Goal: Understand process/instructions: Learn about a topic

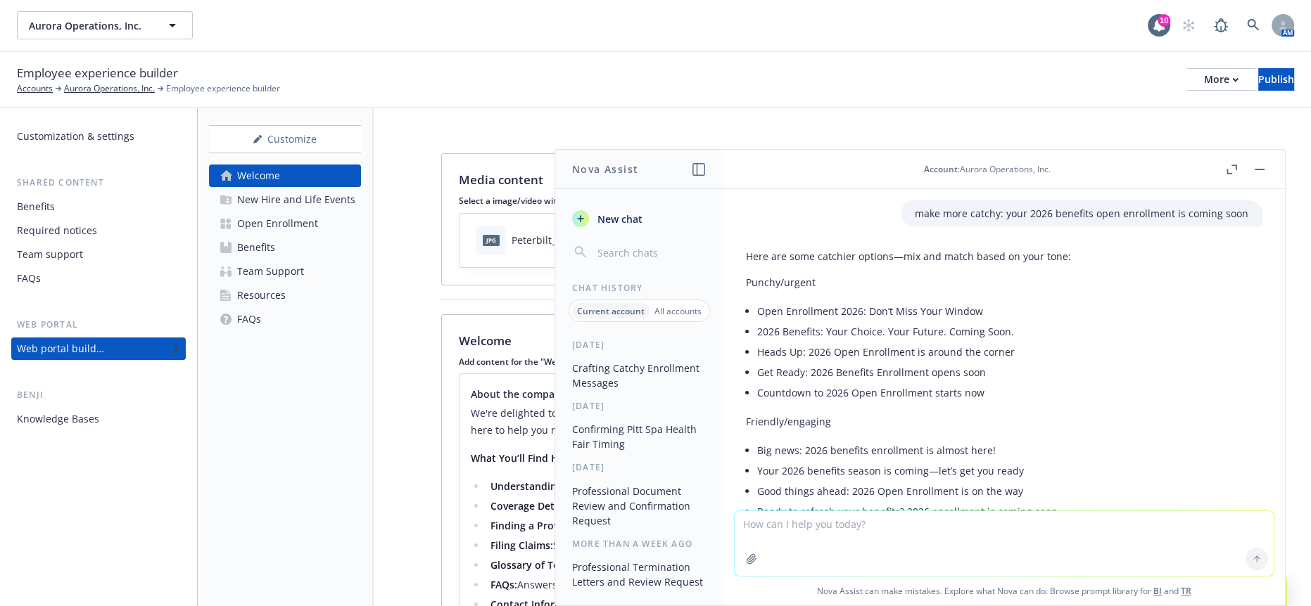
scroll to position [480, 0]
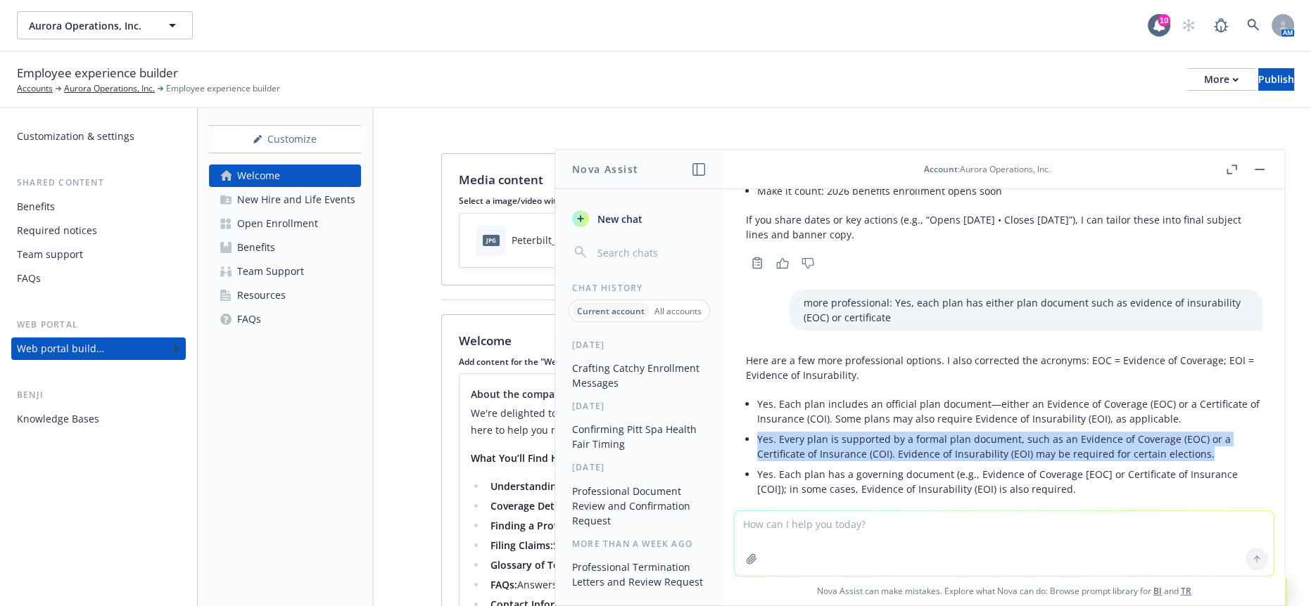
click at [1262, 170] on button "button" at bounding box center [1259, 169] width 17 height 17
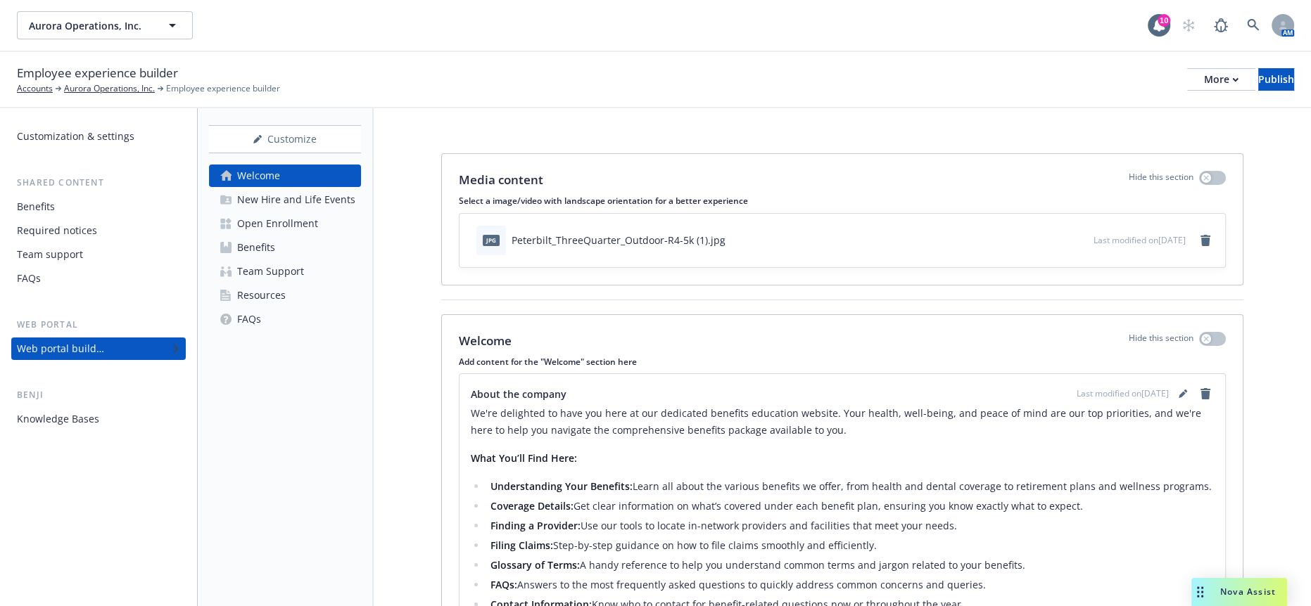
click at [302, 189] on div "New Hire and Life Events" at bounding box center [296, 200] width 118 height 23
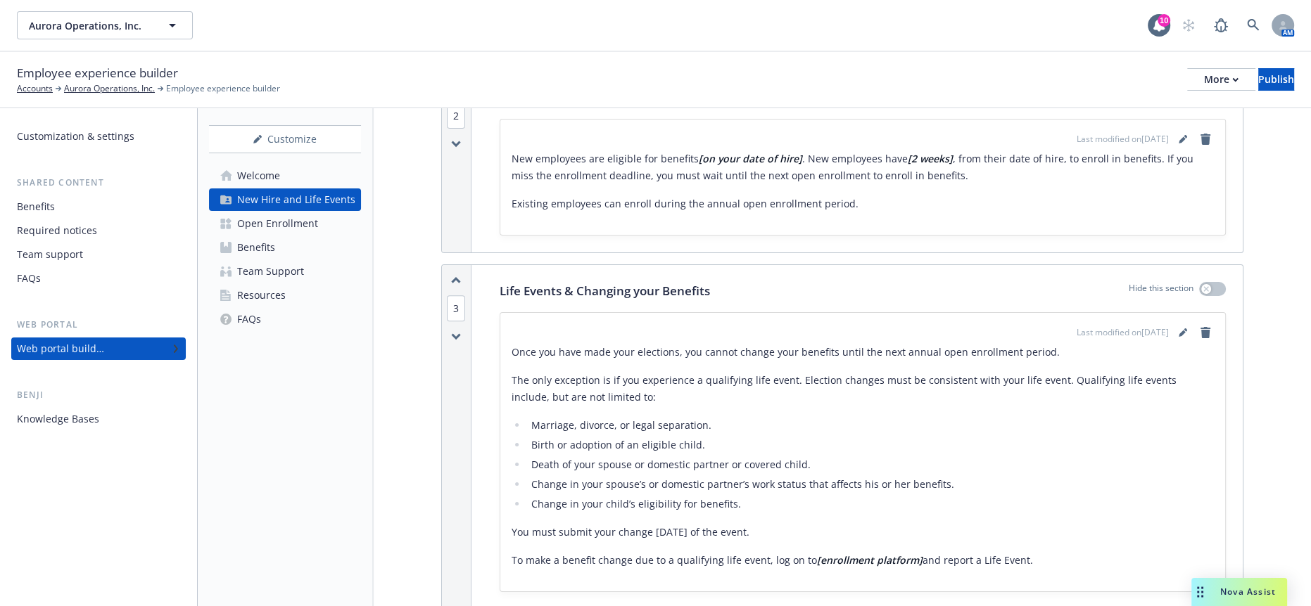
scroll to position [625, 0]
